Goal: Task Accomplishment & Management: Use online tool/utility

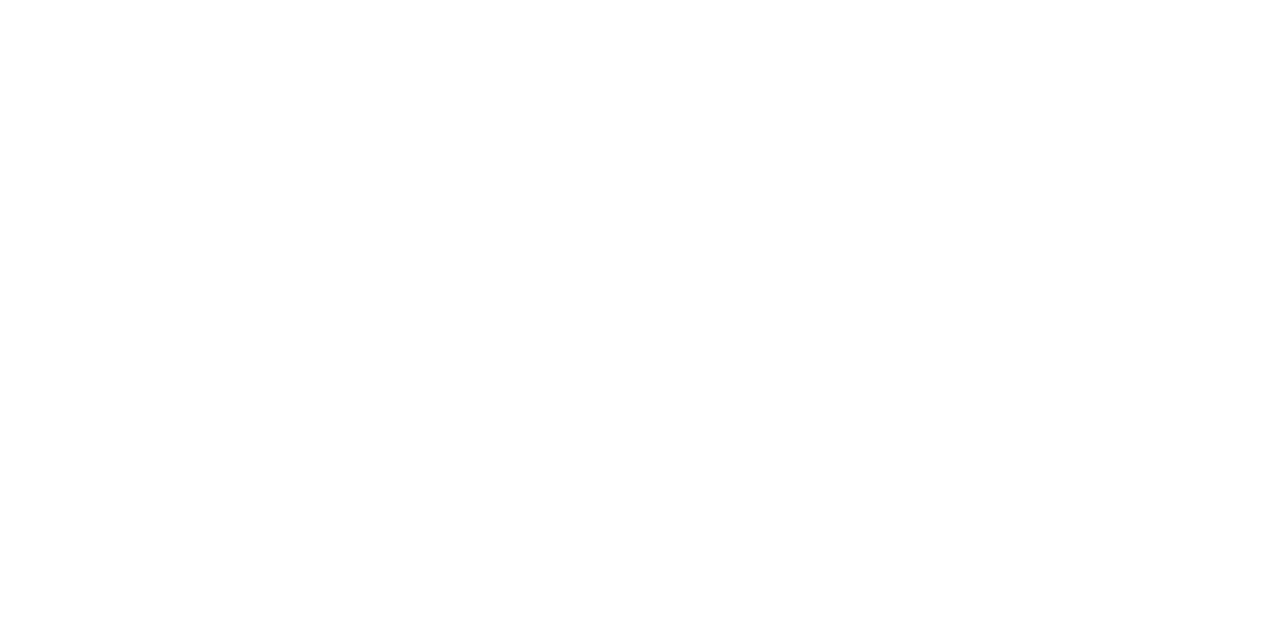
click at [209, 182] on div "Collaborate" at bounding box center [169, 175] width 79 height 18
click at [185, 268] on div "Tracking" at bounding box center [157, 275] width 55 height 18
click at [866, 570] on button "button" at bounding box center [853, 563] width 25 height 25
click at [757, 311] on button "Cancel" at bounding box center [702, 316] width 110 height 32
click at [866, 555] on button "button" at bounding box center [853, 563] width 25 height 25
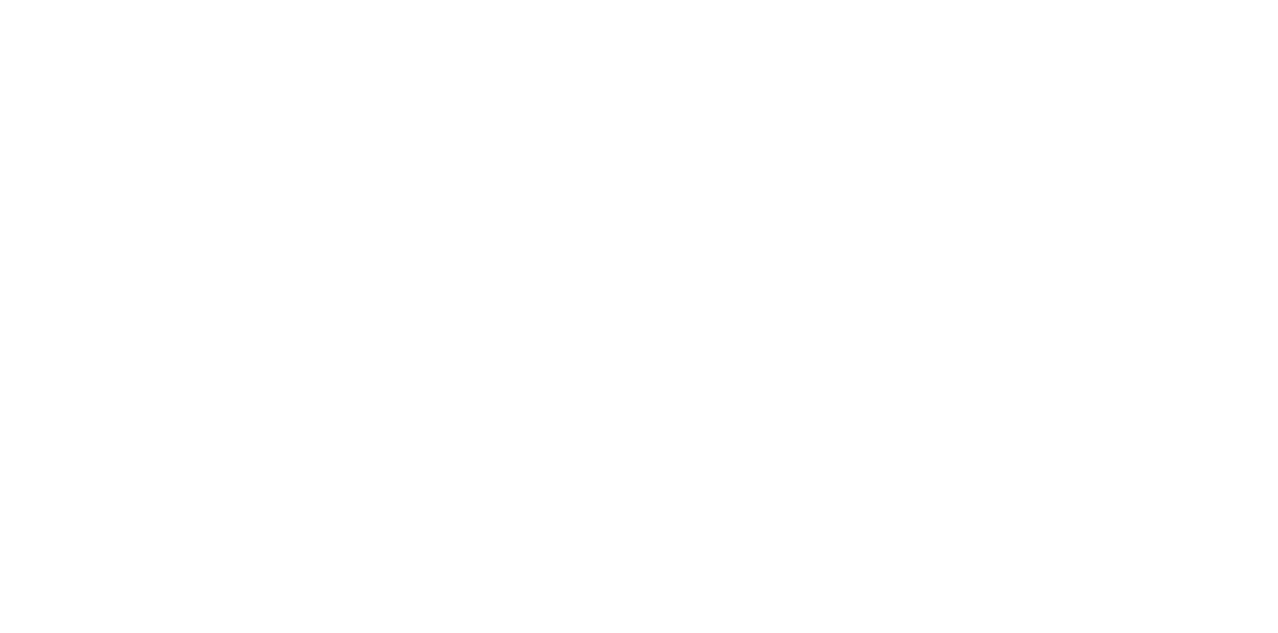
type input "mi"
click at [631, 318] on button "Clock On" at bounding box center [576, 316] width 110 height 32
click at [265, 300] on button "Linked Orders" at bounding box center [170, 324] width 190 height 50
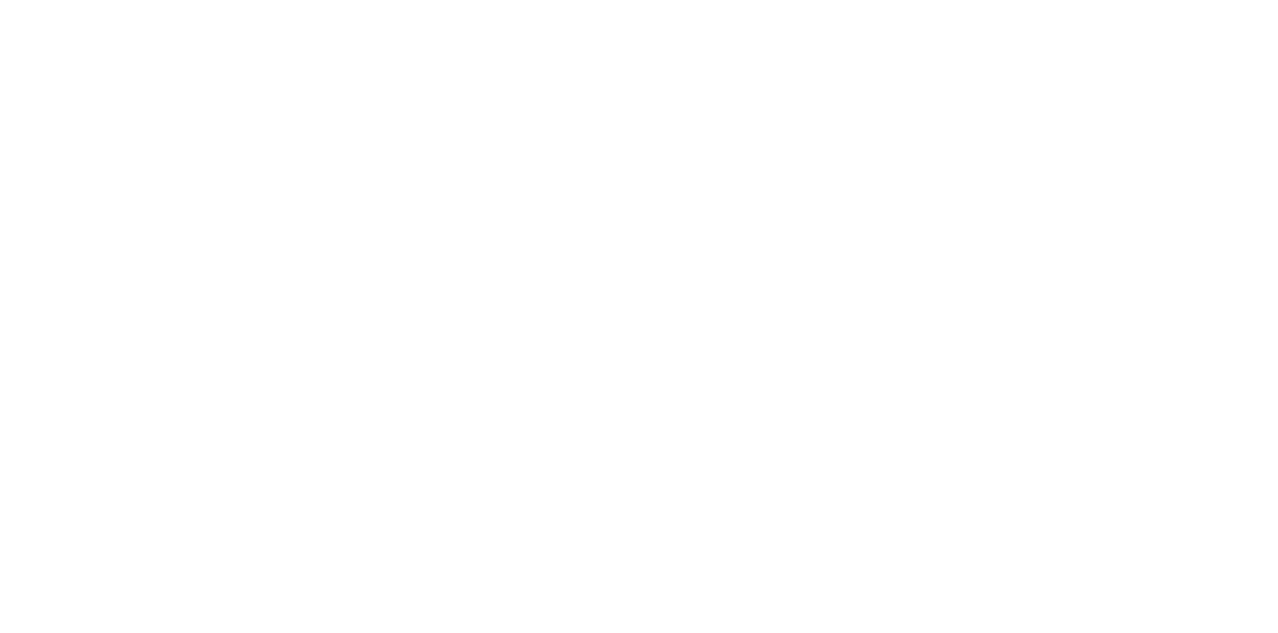
click at [185, 268] on div "Tracking" at bounding box center [157, 275] width 55 height 18
click at [860, 563] on icon "button" at bounding box center [855, 563] width 10 height 11
type input "m"
type input "Michael"
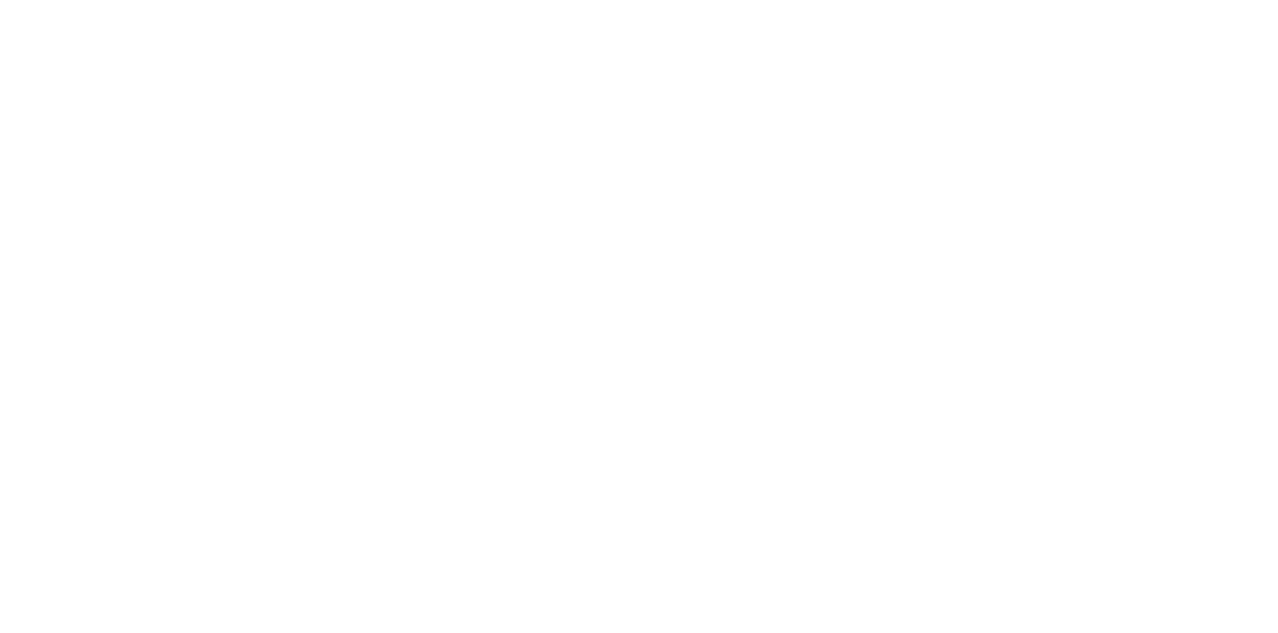
click at [631, 315] on button "Clock On" at bounding box center [576, 316] width 110 height 32
